Goal: Information Seeking & Learning: Learn about a topic

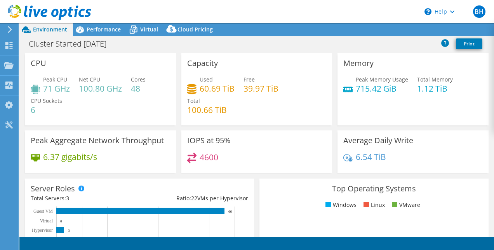
select select "USD"
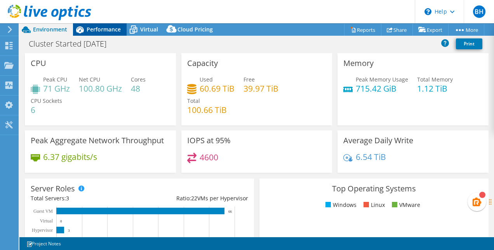
click at [94, 29] on span "Performance" at bounding box center [104, 29] width 34 height 7
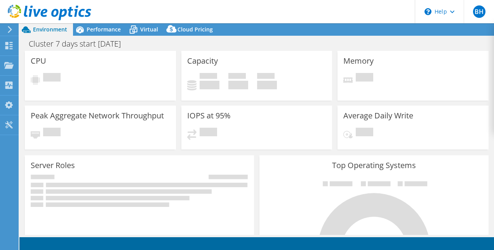
select select "[GEOGRAPHIC_DATA]"
select select "CAD"
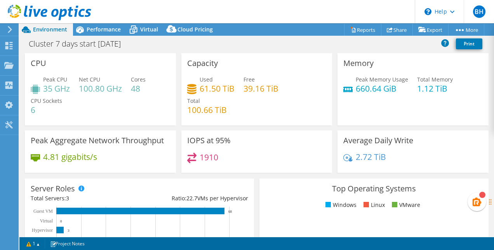
click at [278, 44] on div "Cluster 7 days start [DATE] Print" at bounding box center [256, 44] width 475 height 14
click at [96, 29] on span "Performance" at bounding box center [104, 29] width 34 height 7
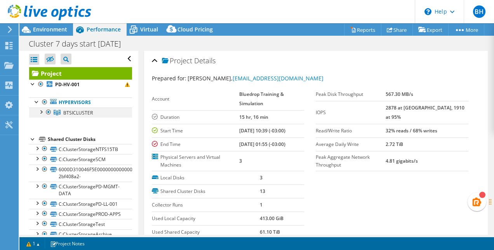
click at [41, 111] on div at bounding box center [41, 112] width 8 height 8
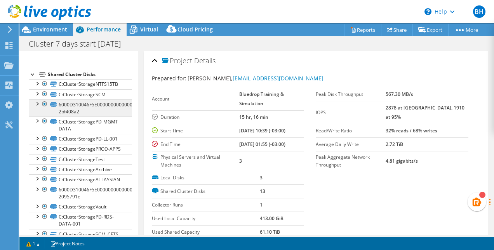
scroll to position [103, 0]
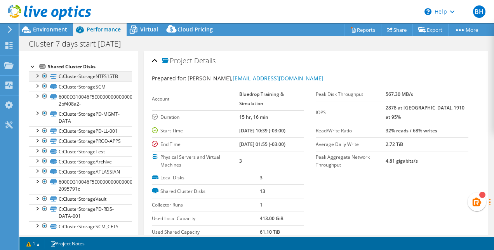
click at [38, 74] on div at bounding box center [37, 76] width 8 height 8
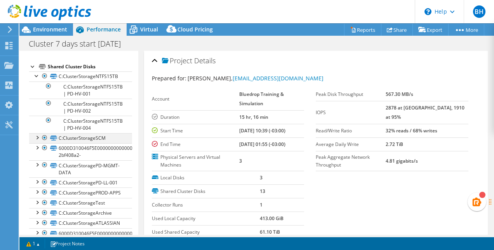
click at [36, 136] on div at bounding box center [37, 137] width 8 height 8
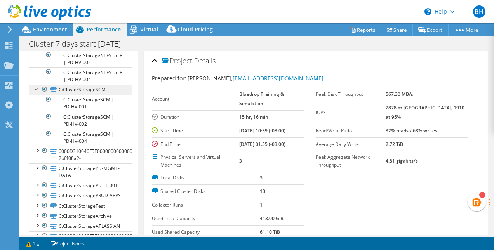
scroll to position [155, 0]
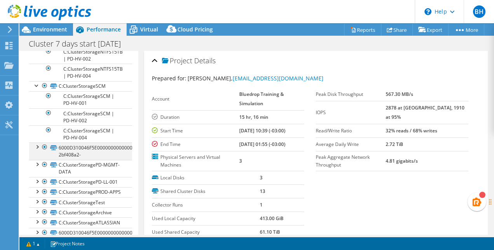
drag, startPoint x: 37, startPoint y: 146, endPoint x: 46, endPoint y: 147, distance: 9.8
click at [37, 146] on div at bounding box center [37, 147] width 8 height 8
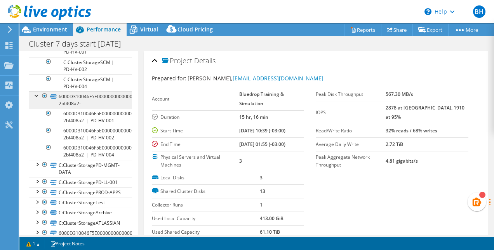
scroll to position [207, 0]
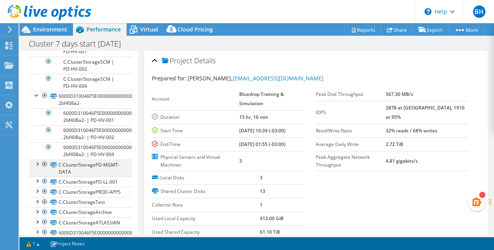
click at [38, 162] on div at bounding box center [37, 164] width 8 height 8
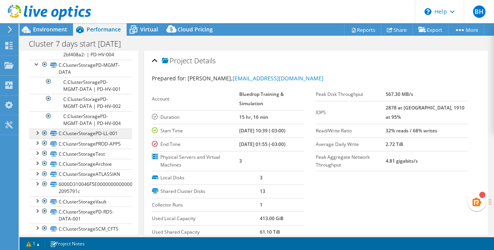
scroll to position [311, 0]
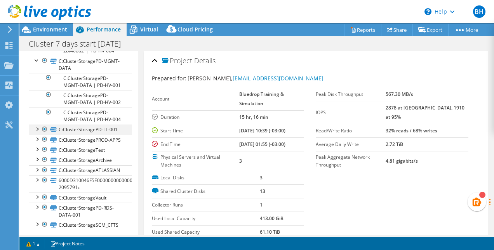
click at [39, 133] on div at bounding box center [37, 129] width 8 height 8
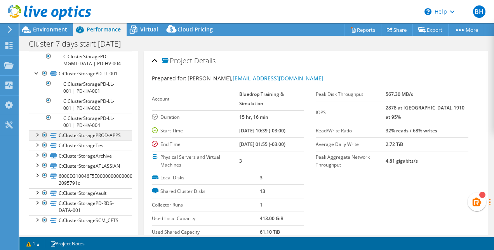
scroll to position [389, 0]
click at [38, 136] on div at bounding box center [37, 135] width 8 height 8
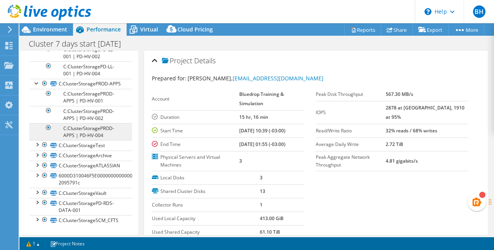
scroll to position [448, 0]
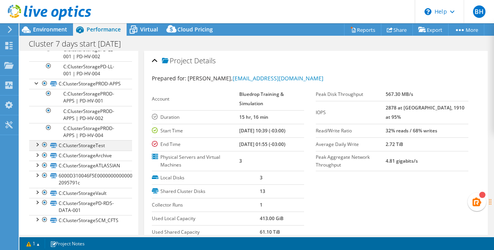
click at [35, 146] on div at bounding box center [37, 144] width 8 height 8
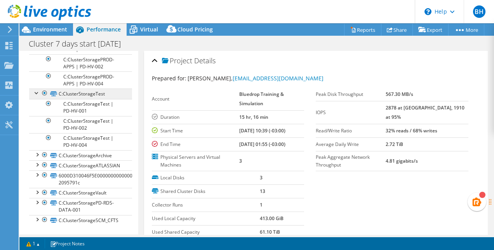
scroll to position [500, 0]
click at [38, 155] on div at bounding box center [37, 154] width 8 height 8
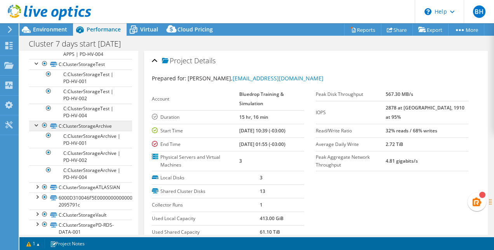
scroll to position [551, 0]
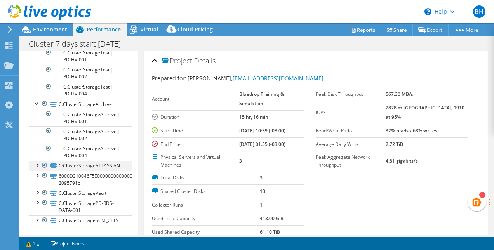
click at [40, 164] on div at bounding box center [37, 165] width 8 height 8
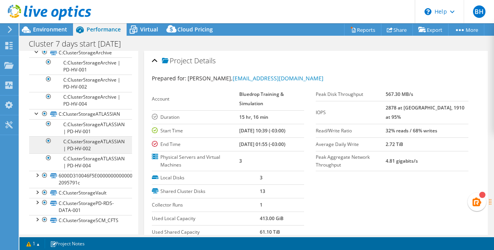
scroll to position [593, 0]
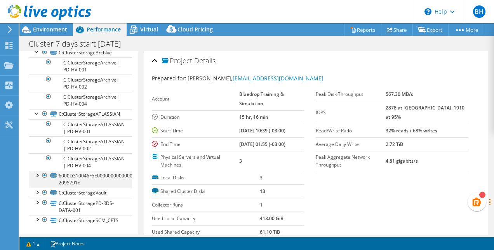
click at [39, 179] on div at bounding box center [37, 175] width 8 height 8
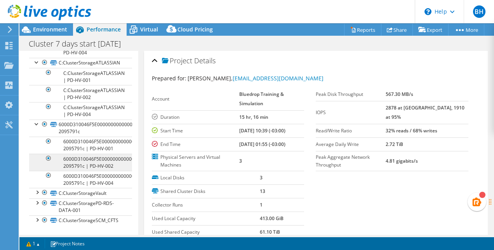
scroll to position [653, 0]
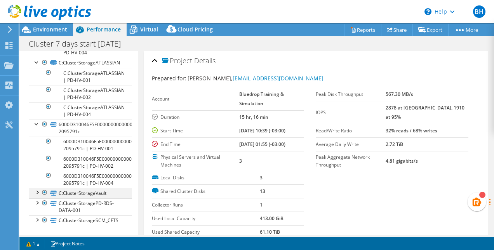
click at [39, 192] on div at bounding box center [37, 192] width 8 height 8
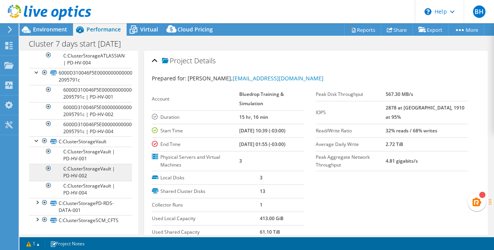
scroll to position [694, 0]
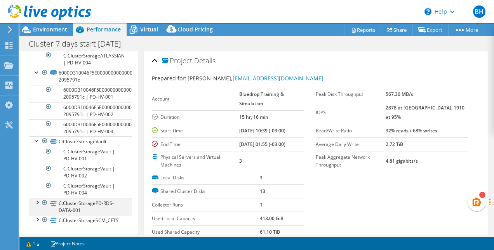
click at [36, 206] on div at bounding box center [37, 202] width 8 height 8
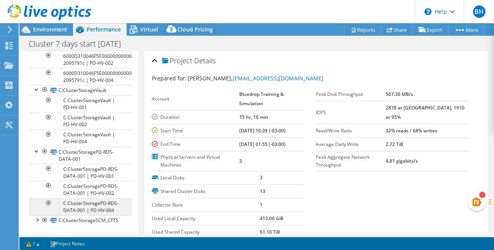
scroll to position [776, 0]
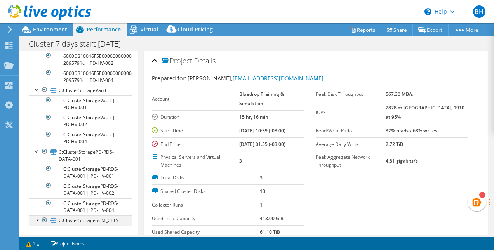
click at [40, 220] on div at bounding box center [37, 220] width 8 height 8
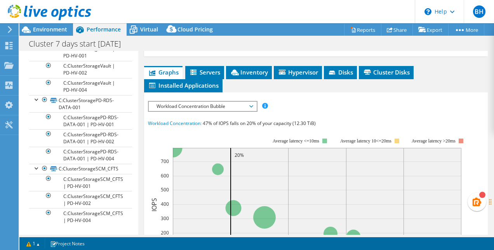
scroll to position [207, 0]
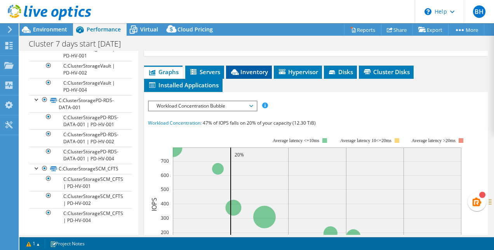
click at [255, 69] on span "Inventory" at bounding box center [249, 72] width 38 height 8
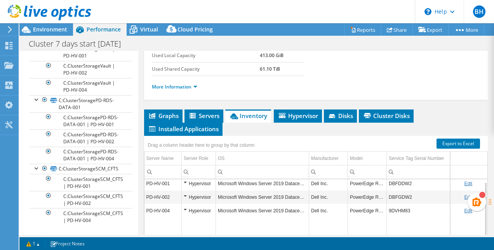
scroll to position [181, 0]
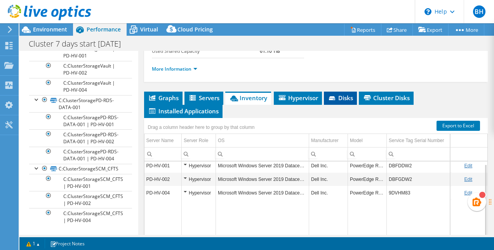
click at [338, 98] on span "Disks" at bounding box center [340, 98] width 25 height 8
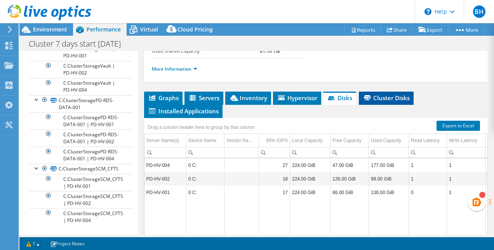
click at [382, 94] on span "Cluster Disks" at bounding box center [386, 98] width 47 height 8
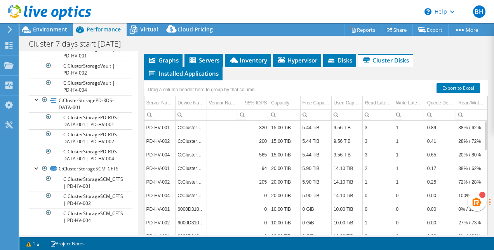
scroll to position [207, 0]
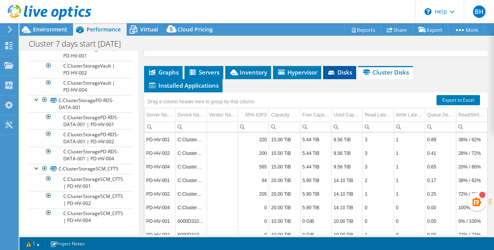
click at [334, 71] on icon at bounding box center [331, 73] width 6 height 4
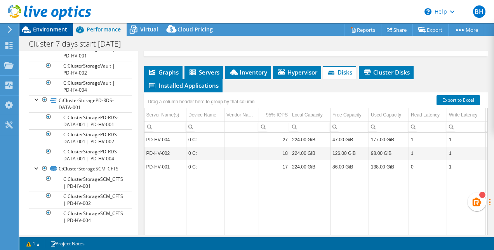
click at [61, 26] on span "Environment" at bounding box center [50, 29] width 34 height 7
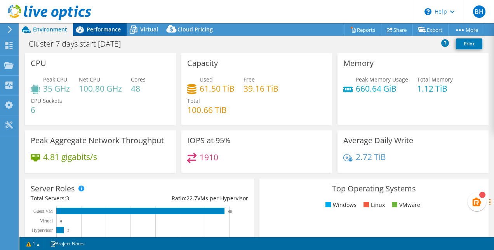
click at [94, 31] on span "Performance" at bounding box center [104, 29] width 34 height 7
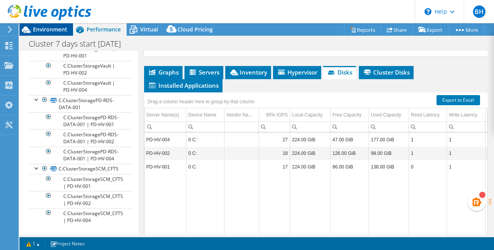
click at [58, 30] on span "Environment" at bounding box center [50, 29] width 34 height 7
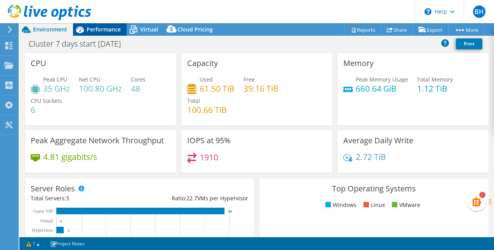
click at [105, 29] on span "Performance" at bounding box center [104, 29] width 34 height 7
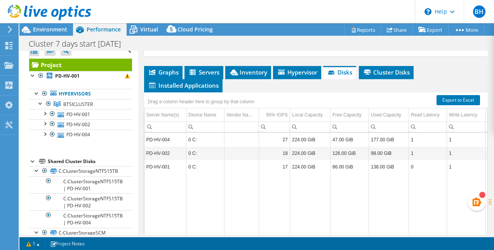
scroll to position [0, 0]
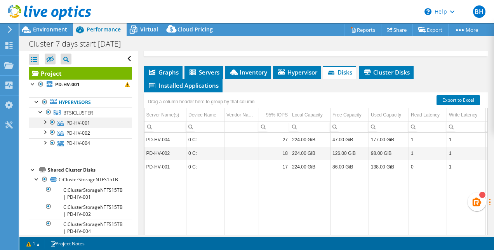
click at [45, 121] on div at bounding box center [45, 122] width 8 height 8
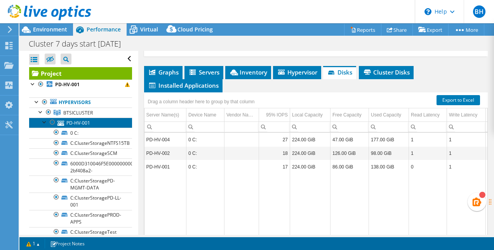
click at [82, 121] on link "PD-HV-001" at bounding box center [80, 123] width 103 height 10
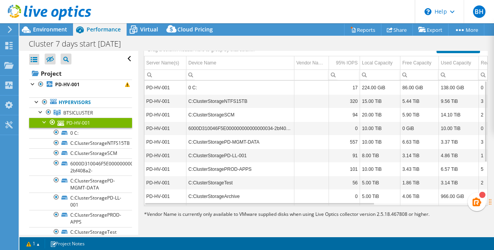
scroll to position [180, 0]
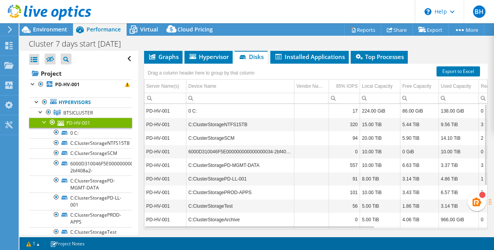
click at [47, 123] on div at bounding box center [45, 122] width 8 height 8
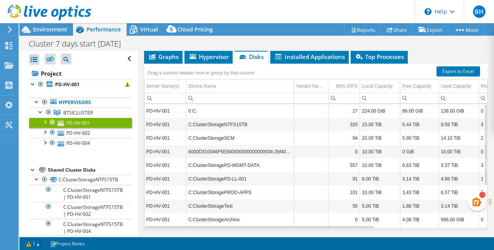
scroll to position [47, 0]
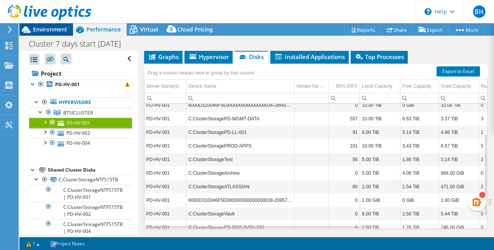
click at [48, 28] on span "Environment" at bounding box center [50, 29] width 34 height 7
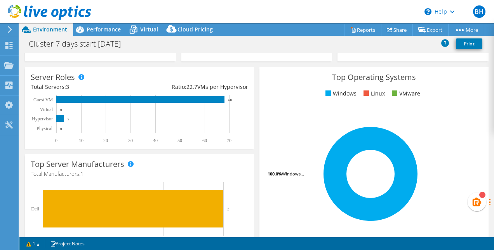
scroll to position [78, 0]
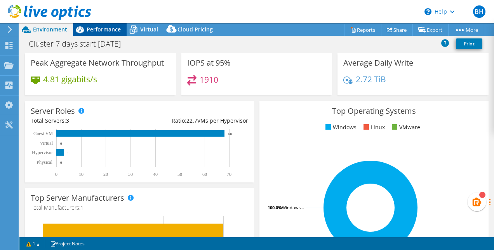
click at [112, 26] on span "Performance" at bounding box center [104, 29] width 34 height 7
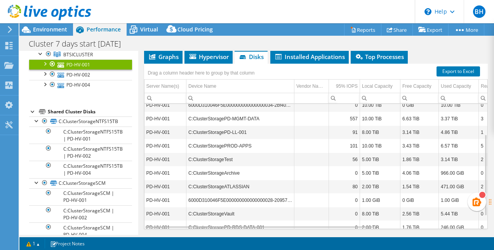
scroll to position [26, 0]
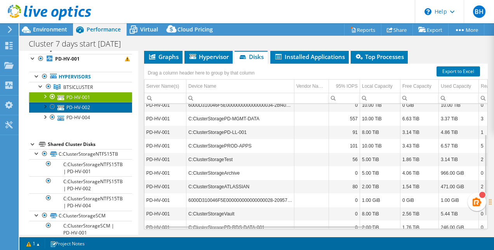
click at [72, 105] on link "PD-HV-002" at bounding box center [80, 107] width 103 height 10
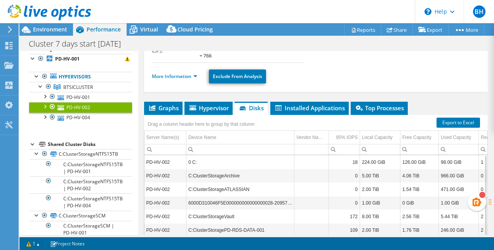
scroll to position [128, 0]
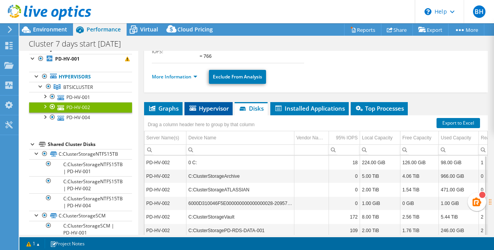
click at [213, 105] on span "Hypervisor" at bounding box center [208, 109] width 40 height 8
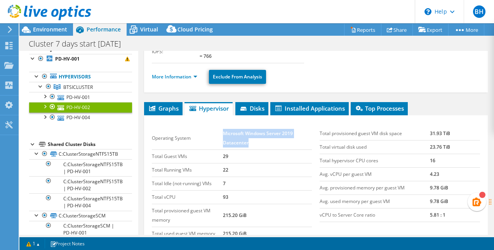
drag, startPoint x: 223, startPoint y: 108, endPoint x: 246, endPoint y: 119, distance: 25.5
click at [246, 127] on td "Microsoft Windows Server 2019 Datacenter" at bounding box center [267, 138] width 89 height 23
drag, startPoint x: 246, startPoint y: 119, endPoint x: 289, endPoint y: 115, distance: 43.3
click at [289, 127] on td "Microsoft Windows Server 2019 Datacenter" at bounding box center [267, 138] width 89 height 23
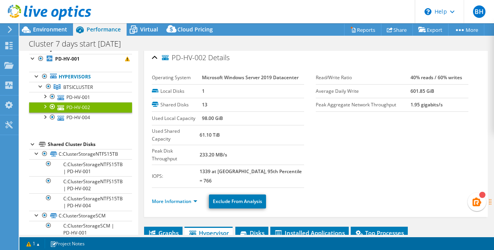
scroll to position [0, 0]
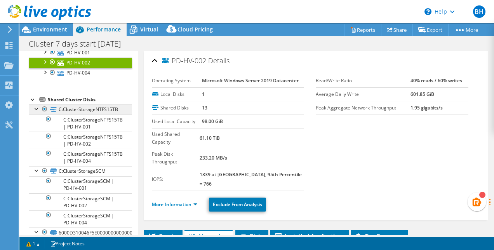
scroll to position [78, 0]
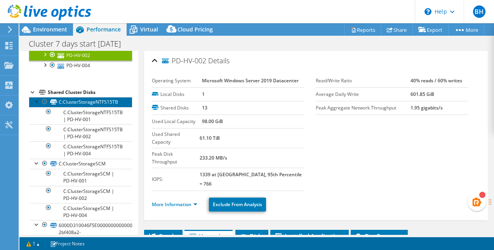
click at [90, 98] on link "C:ClusterStorageNTFS15TB" at bounding box center [80, 102] width 103 height 10
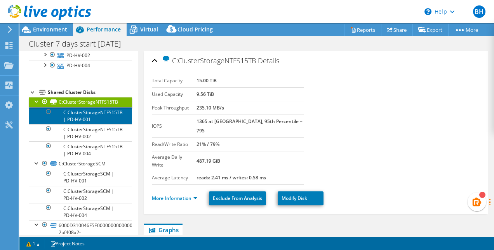
click at [78, 114] on link "C:ClusterStorageNTFS15TB | PD-HV-001" at bounding box center [80, 115] width 103 height 17
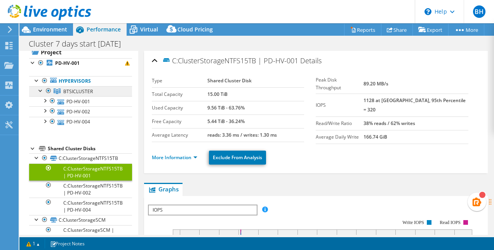
scroll to position [0, 0]
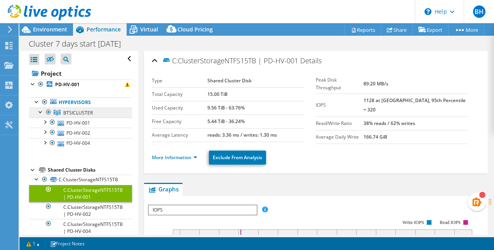
click at [83, 113] on span "BTSICLUSTER" at bounding box center [78, 113] width 30 height 7
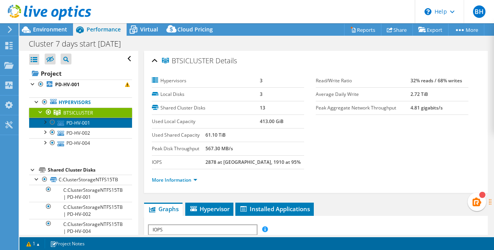
click at [83, 123] on link "PD-HV-001" at bounding box center [80, 123] width 103 height 10
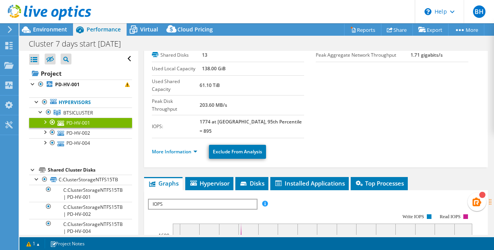
scroll to position [78, 0]
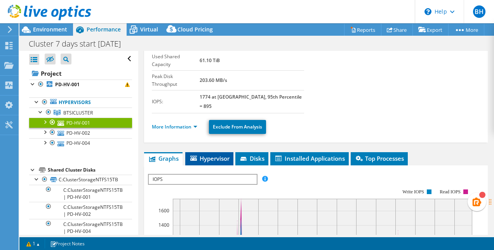
click at [216, 155] on span "Hypervisor" at bounding box center [209, 159] width 40 height 8
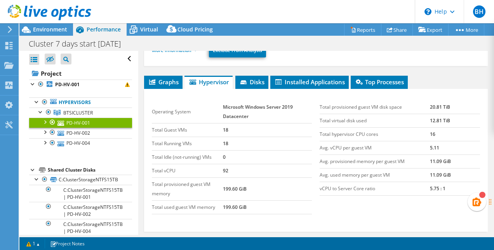
scroll to position [155, 0]
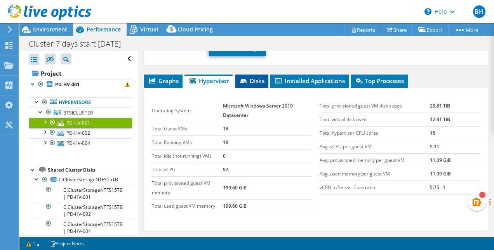
click at [251, 77] on span "Disks" at bounding box center [251, 81] width 25 height 8
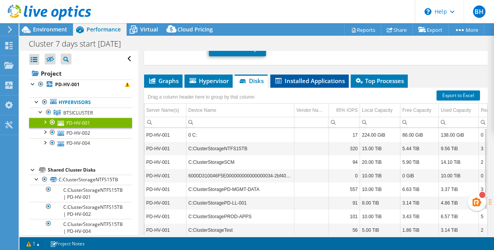
click at [309, 77] on span "Installed Applications" at bounding box center [309, 81] width 71 height 8
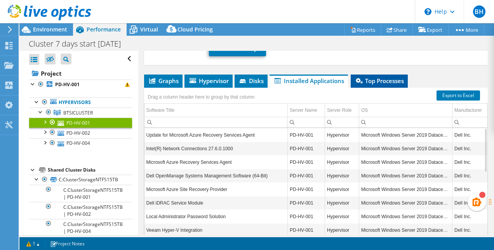
click at [380, 77] on span "Top Processes" at bounding box center [379, 81] width 49 height 8
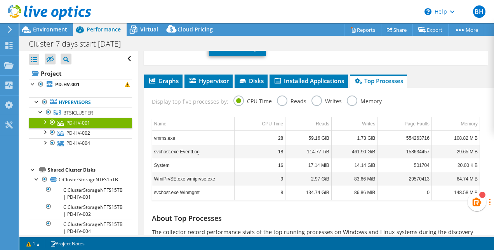
click at [46, 120] on div at bounding box center [45, 122] width 8 height 8
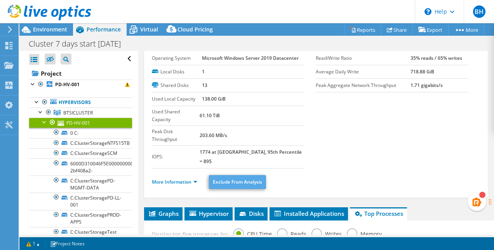
scroll to position [0, 0]
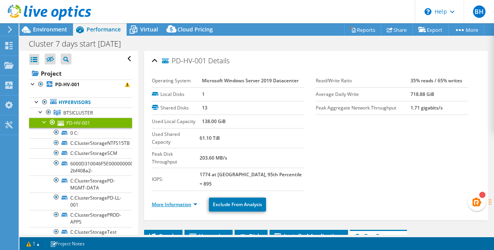
click at [169, 201] on link "More Information" at bounding box center [174, 204] width 45 height 7
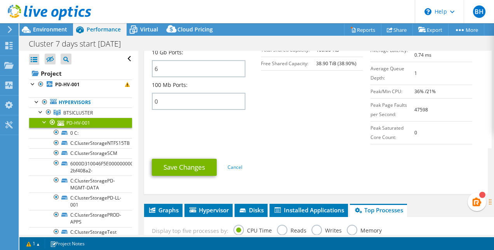
scroll to position [414, 0]
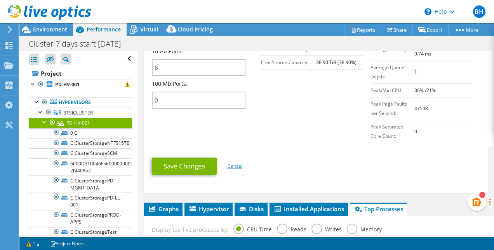
click at [237, 163] on link "Cancel" at bounding box center [235, 166] width 15 height 7
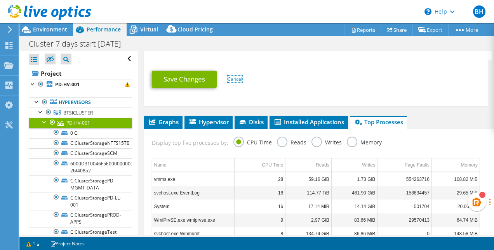
scroll to position [423, 0]
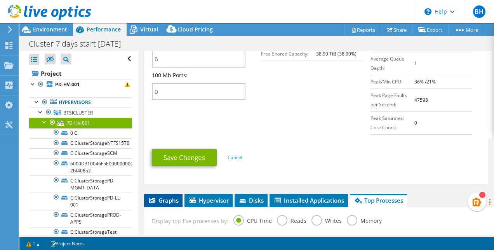
click at [172, 197] on span "Graphs" at bounding box center [163, 201] width 31 height 8
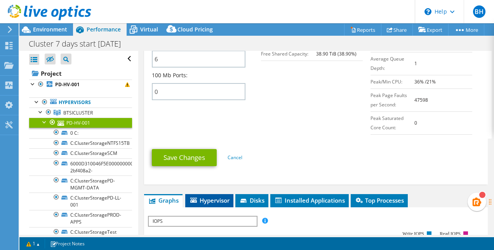
click at [218, 197] on span "Hypervisor" at bounding box center [209, 201] width 40 height 8
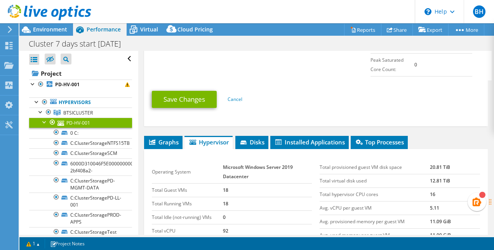
scroll to position [463, 0]
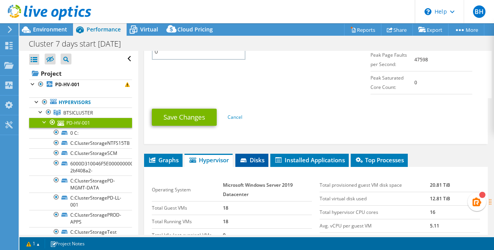
click at [258, 156] on span "Disks" at bounding box center [251, 160] width 25 height 8
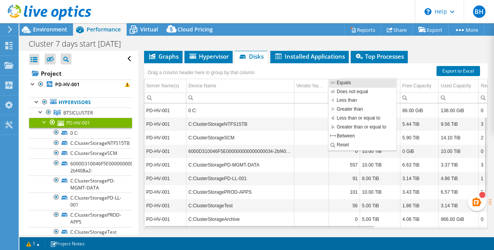
scroll to position [489, 0]
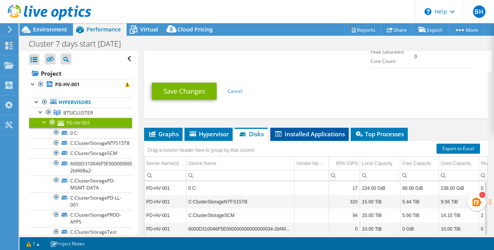
click at [302, 130] on span "Installed Applications" at bounding box center [309, 134] width 71 height 8
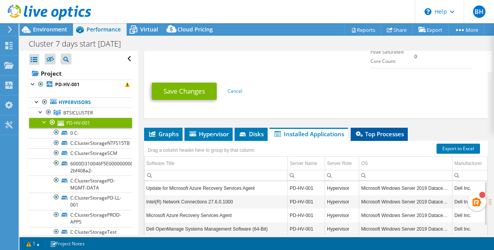
click at [397, 130] on span "Top Processes" at bounding box center [379, 134] width 49 height 8
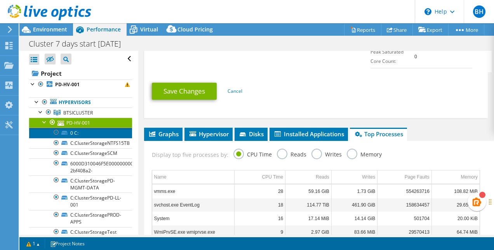
click at [72, 135] on link "0 C:" at bounding box center [80, 133] width 103 height 10
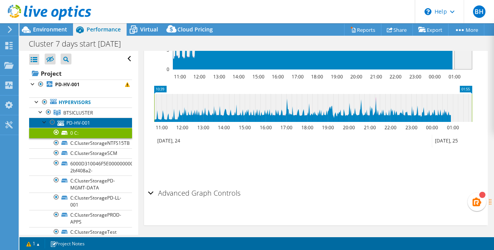
click at [71, 124] on link "PD-HV-001" at bounding box center [80, 123] width 103 height 10
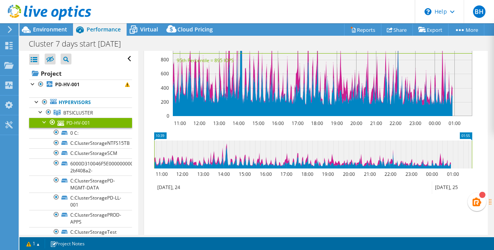
scroll to position [312, 0]
